Goal: Task Accomplishment & Management: Manage account settings

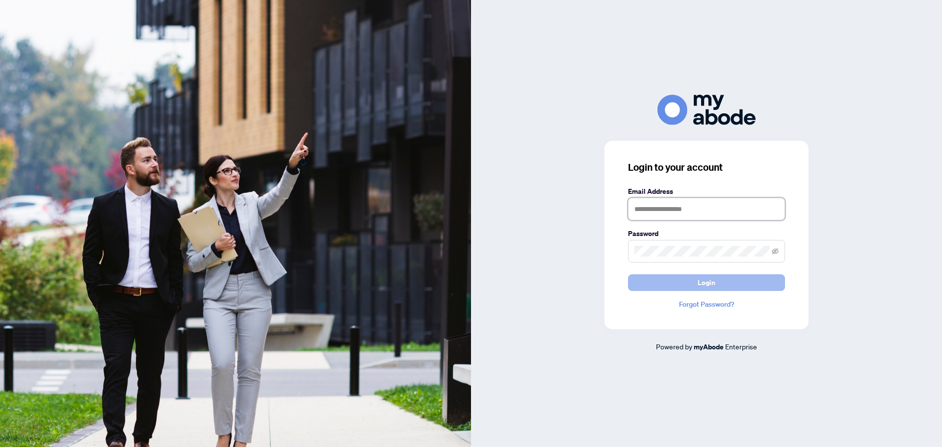
type input "**********"
click at [700, 278] on span "Login" at bounding box center [707, 283] width 18 height 16
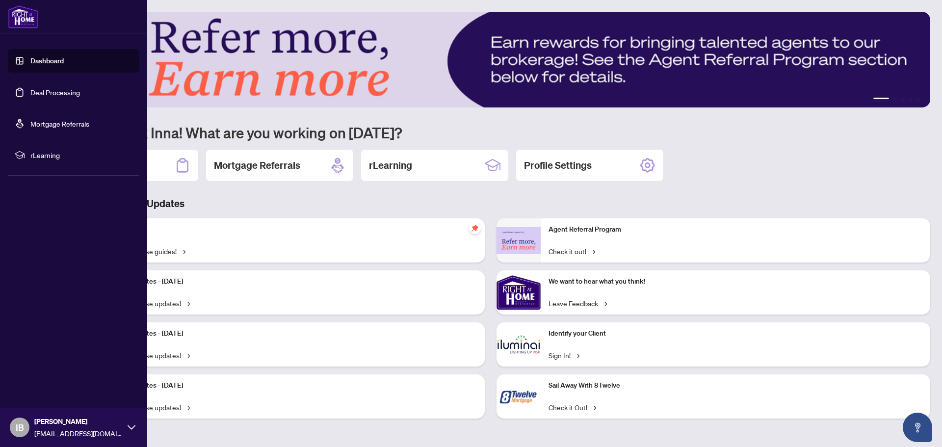
drag, startPoint x: 35, startPoint y: 93, endPoint x: 39, endPoint y: 88, distance: 6.2
click at [35, 92] on link "Deal Processing" at bounding box center [55, 92] width 50 height 9
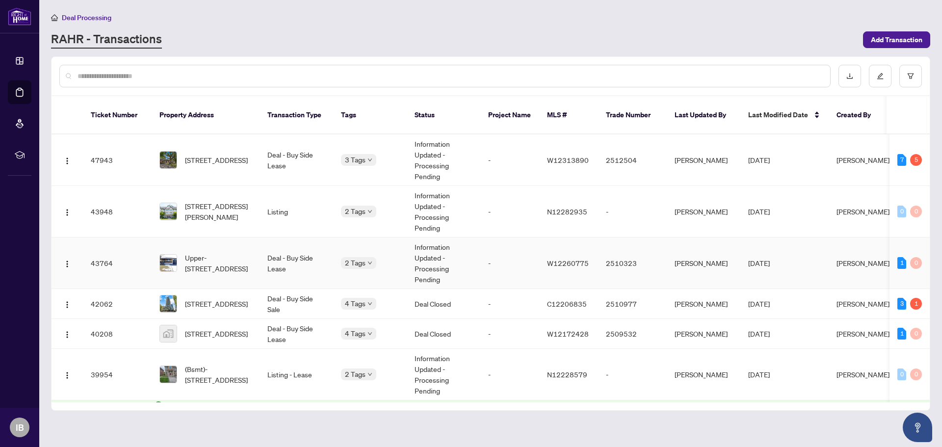
click at [573, 269] on td "W12260775" at bounding box center [568, 263] width 59 height 52
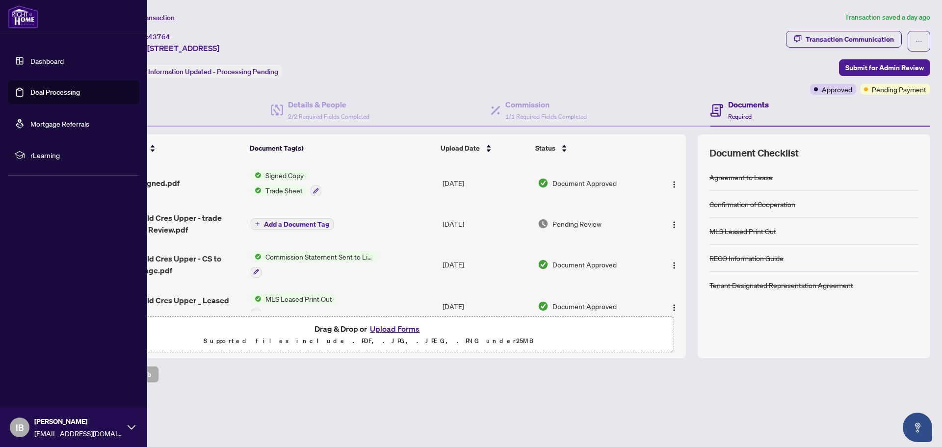
click at [41, 91] on link "Deal Processing" at bounding box center [55, 92] width 50 height 9
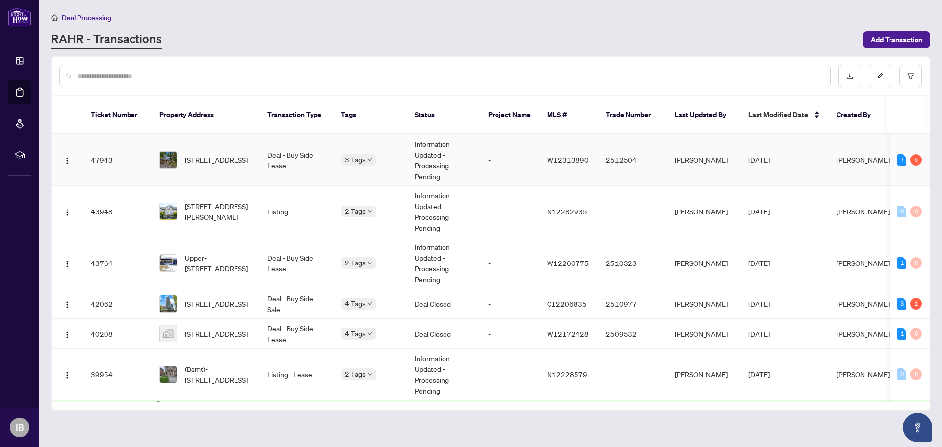
click at [484, 160] on td "-" at bounding box center [509, 160] width 59 height 52
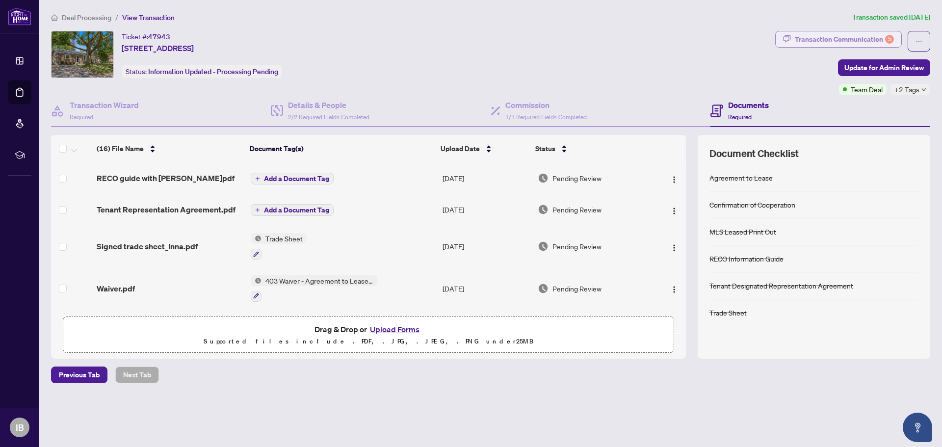
click at [838, 41] on div "Transaction Communication 5" at bounding box center [844, 39] width 99 height 16
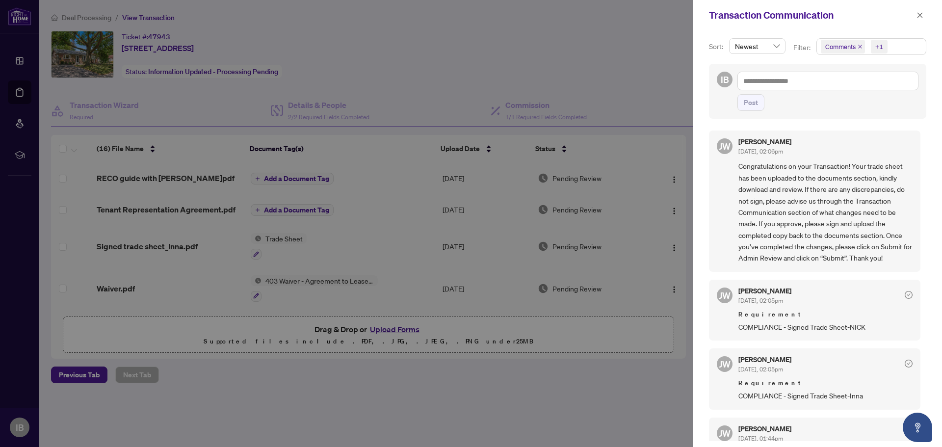
scroll to position [114, 0]
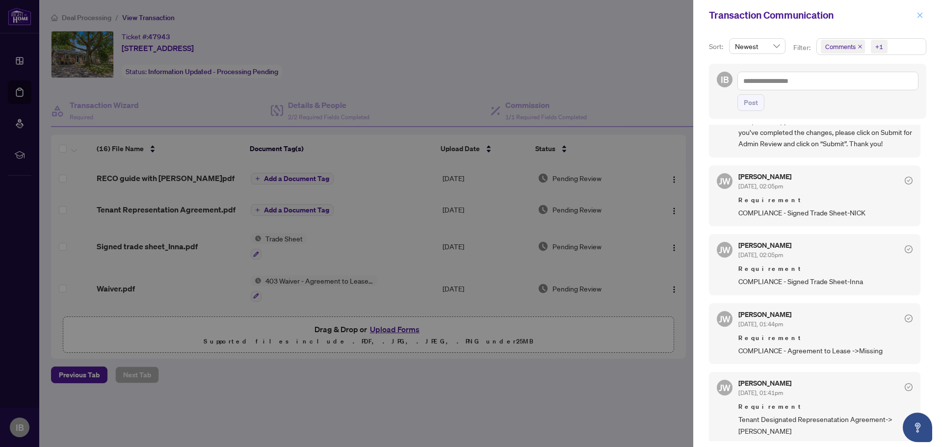
click at [920, 14] on icon "close" at bounding box center [919, 15] width 7 height 7
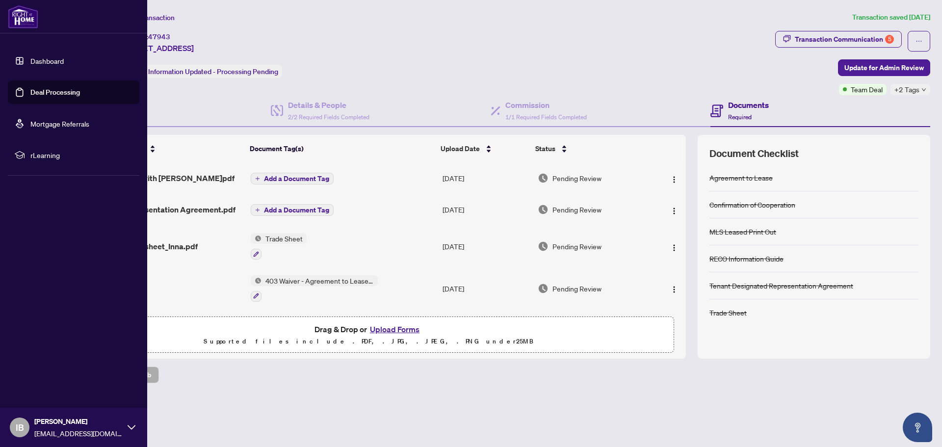
click at [56, 97] on link "Deal Processing" at bounding box center [55, 92] width 50 height 9
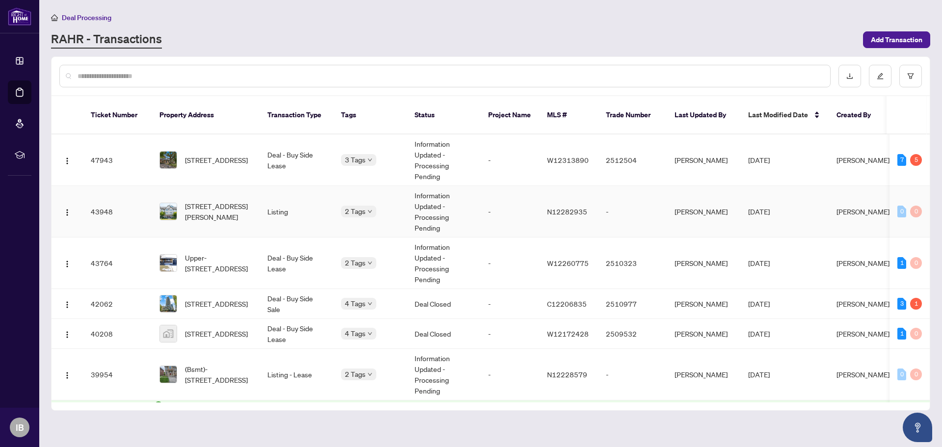
click at [763, 213] on td "[DATE]" at bounding box center [784, 212] width 88 height 52
